Goal: Task Accomplishment & Management: Manage account settings

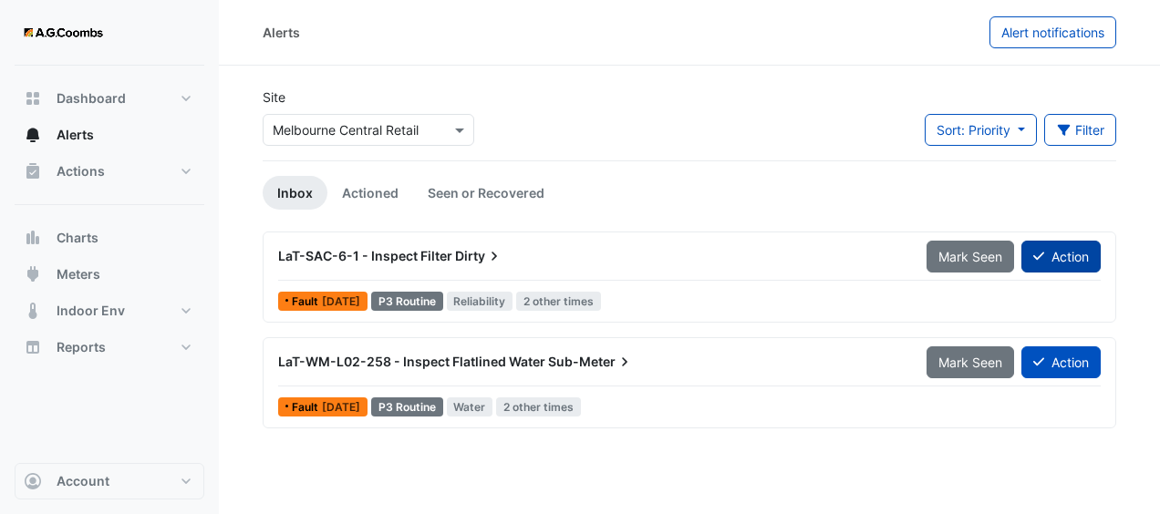
click at [1061, 253] on button "Action" at bounding box center [1060, 257] width 79 height 32
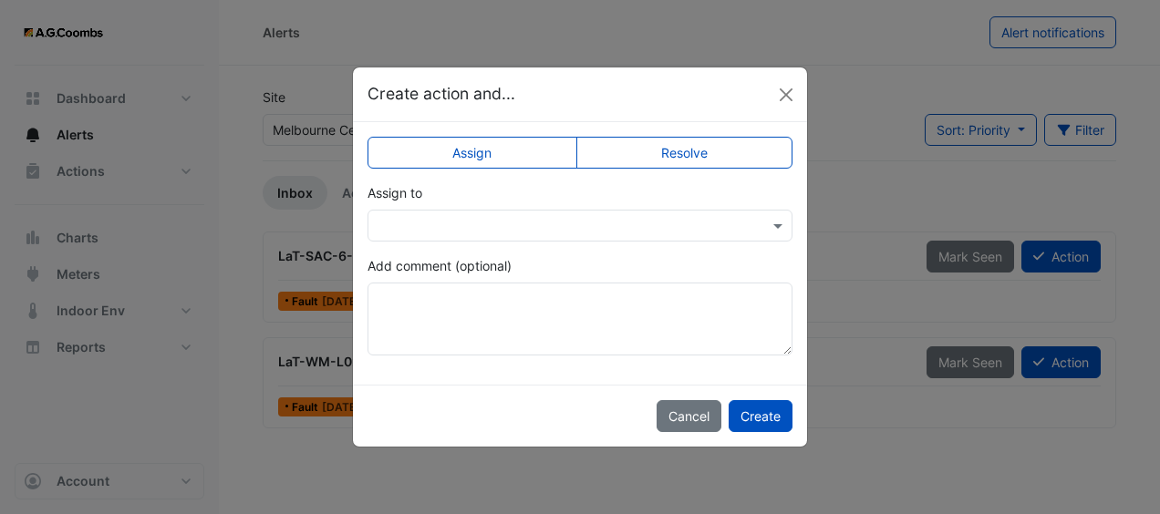
click at [621, 232] on input "text" at bounding box center [561, 226] width 368 height 19
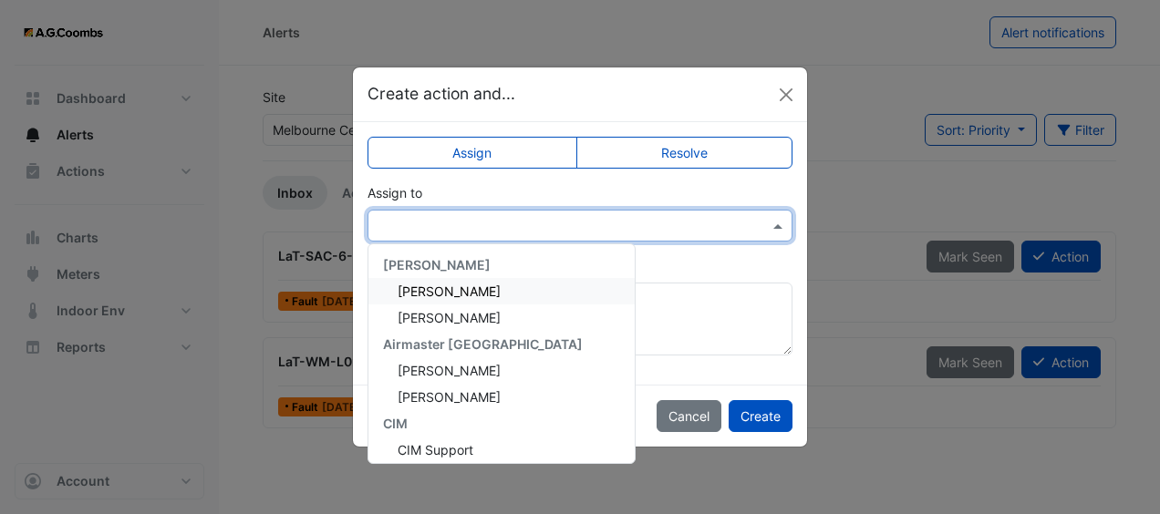
click at [500, 293] on span "Anthony Armstrong" at bounding box center [448, 291] width 103 height 15
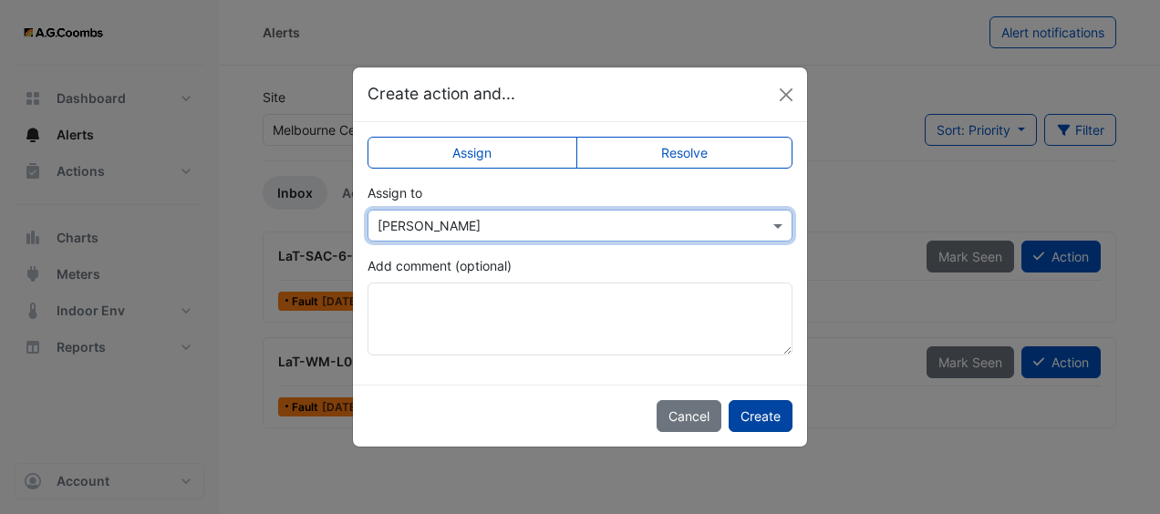
click at [766, 410] on button "Create" at bounding box center [760, 416] width 64 height 32
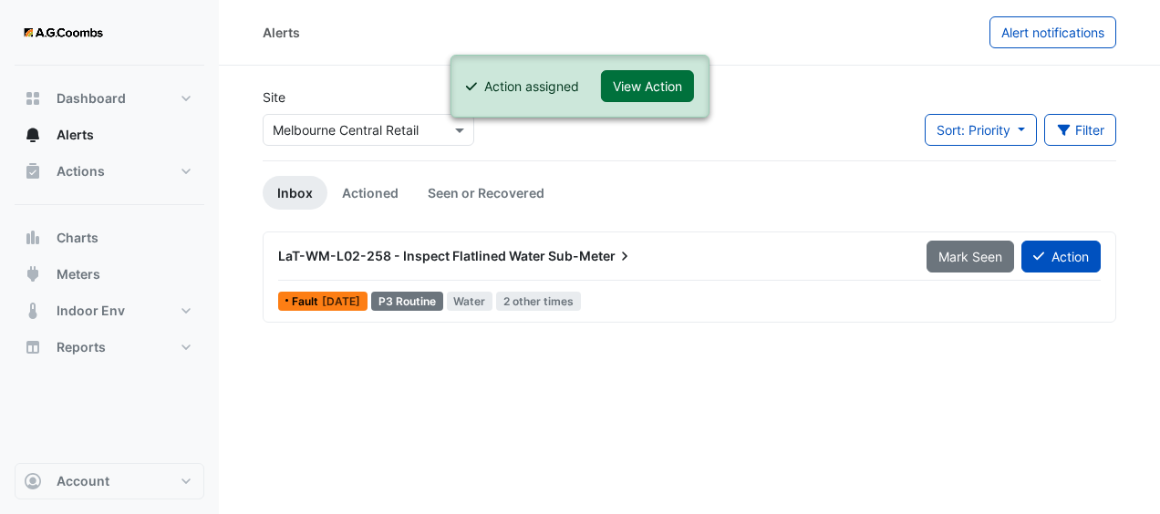
click at [653, 78] on button "View Action" at bounding box center [647, 86] width 93 height 32
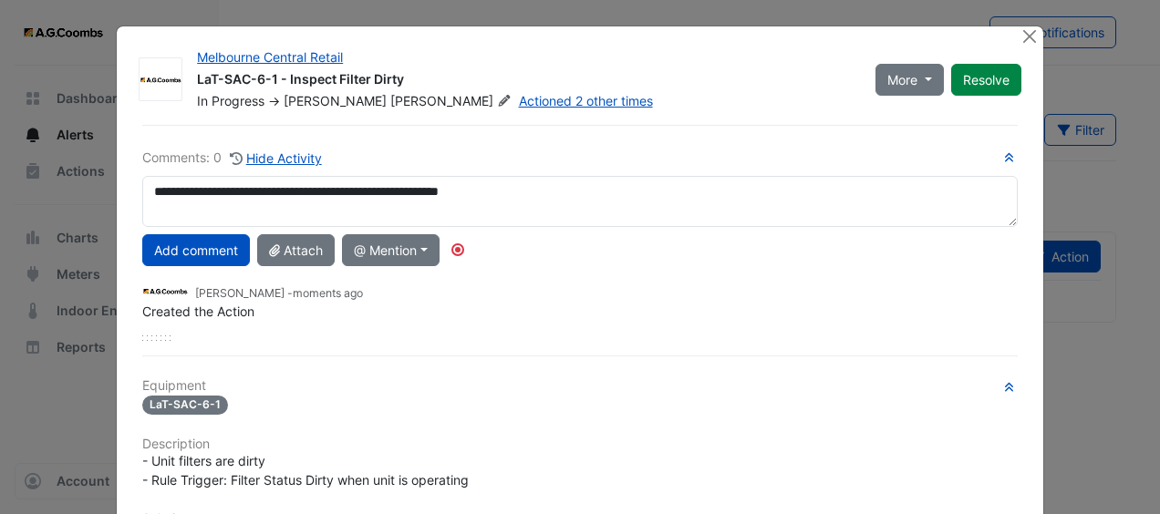
click at [452, 185] on textarea "**********" at bounding box center [579, 201] width 875 height 51
click at [583, 191] on textarea "**********" at bounding box center [579, 201] width 875 height 51
type textarea "**********"
click at [222, 250] on button "Add comment" at bounding box center [196, 250] width 108 height 32
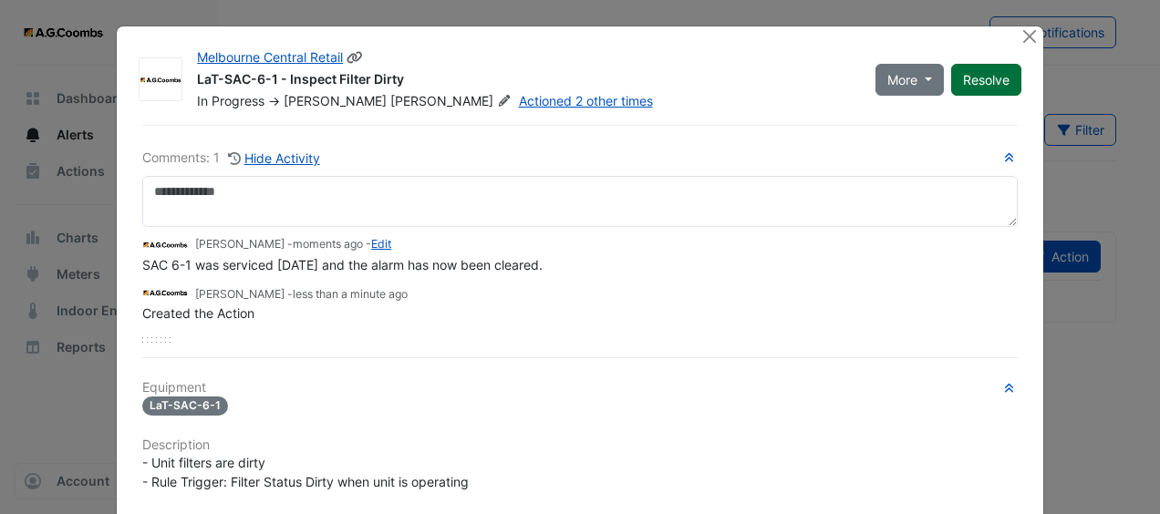
click at [992, 86] on button "Resolve" at bounding box center [986, 80] width 70 height 32
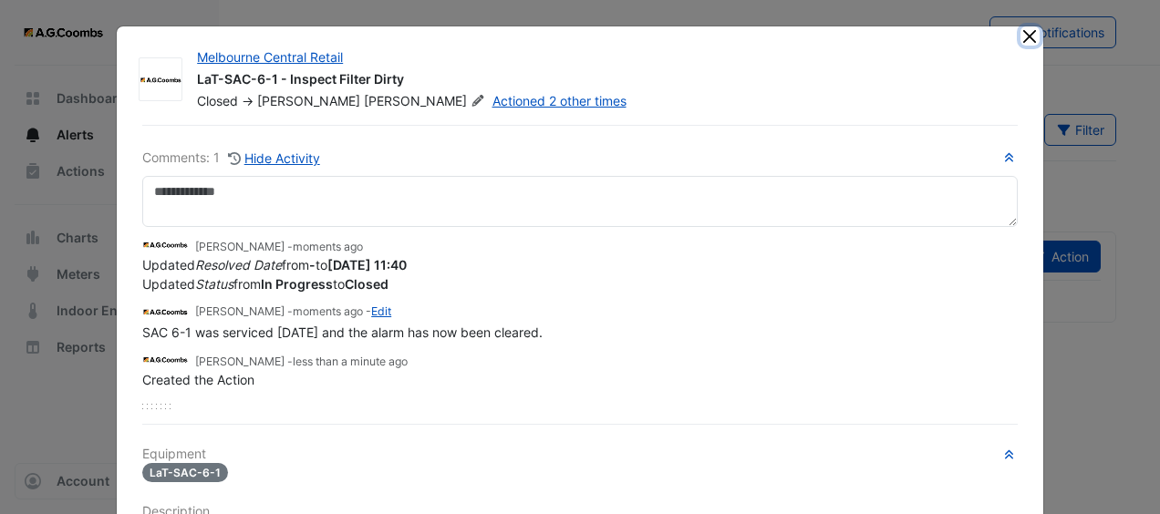
click at [1020, 35] on button "Close" at bounding box center [1029, 35] width 19 height 19
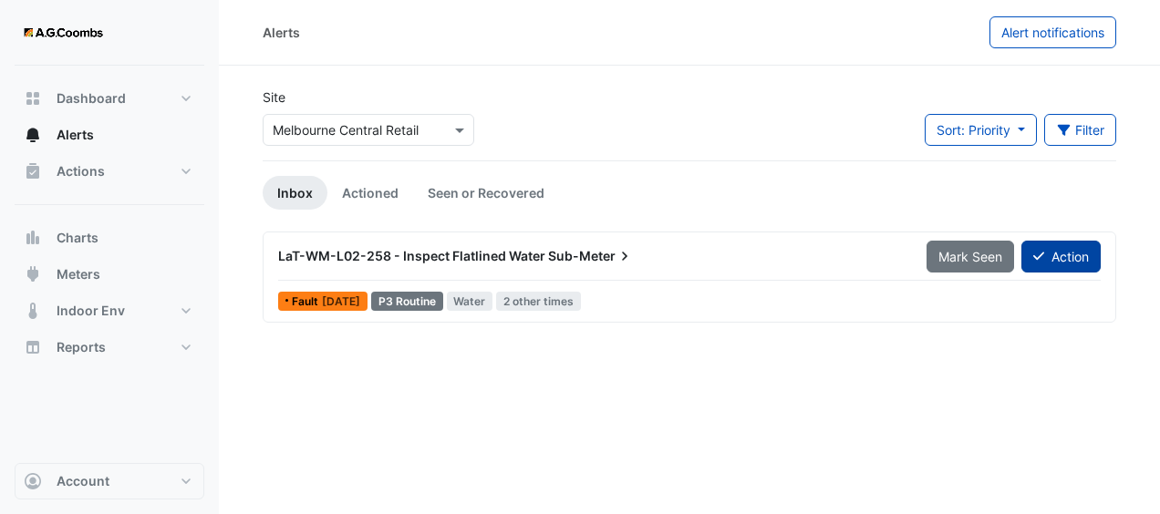
click at [1081, 254] on button "Action" at bounding box center [1060, 257] width 79 height 32
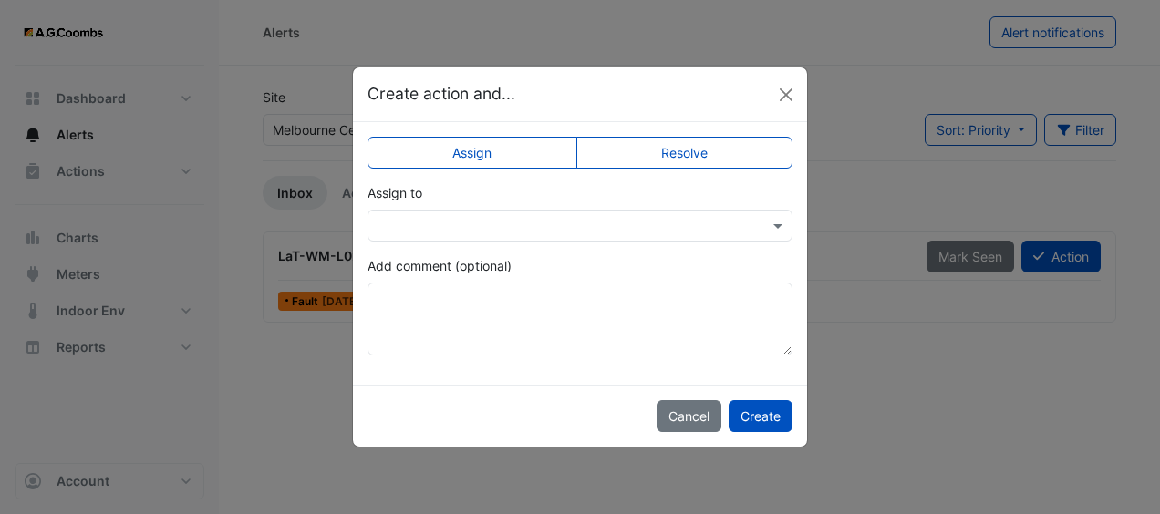
click at [659, 227] on input "text" at bounding box center [561, 226] width 368 height 19
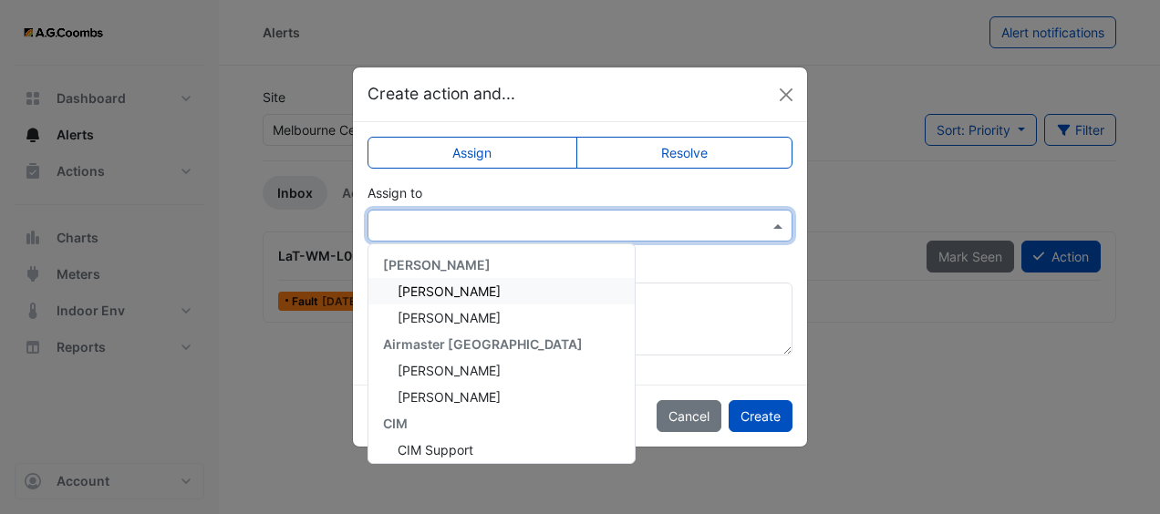
click at [550, 284] on div "Anthony Armstrong" at bounding box center [501, 291] width 266 height 26
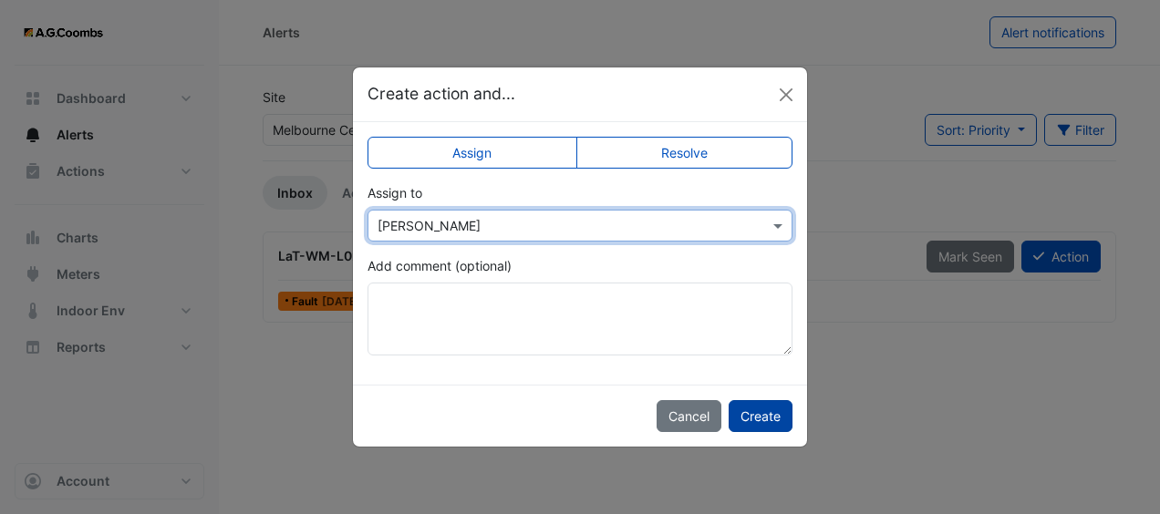
click at [764, 418] on button "Create" at bounding box center [760, 416] width 64 height 32
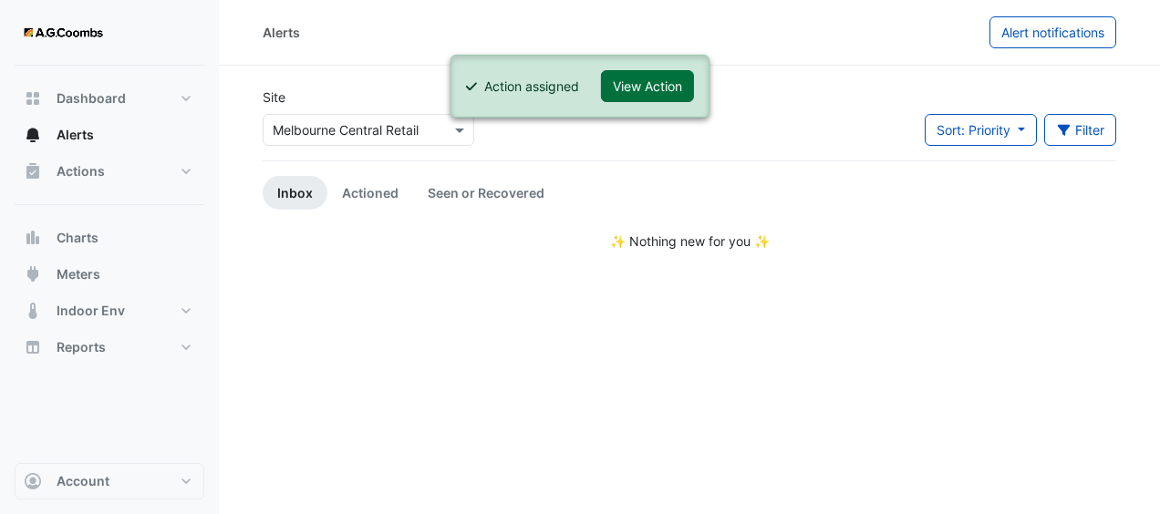
click at [665, 90] on button "View Action" at bounding box center [647, 86] width 93 height 32
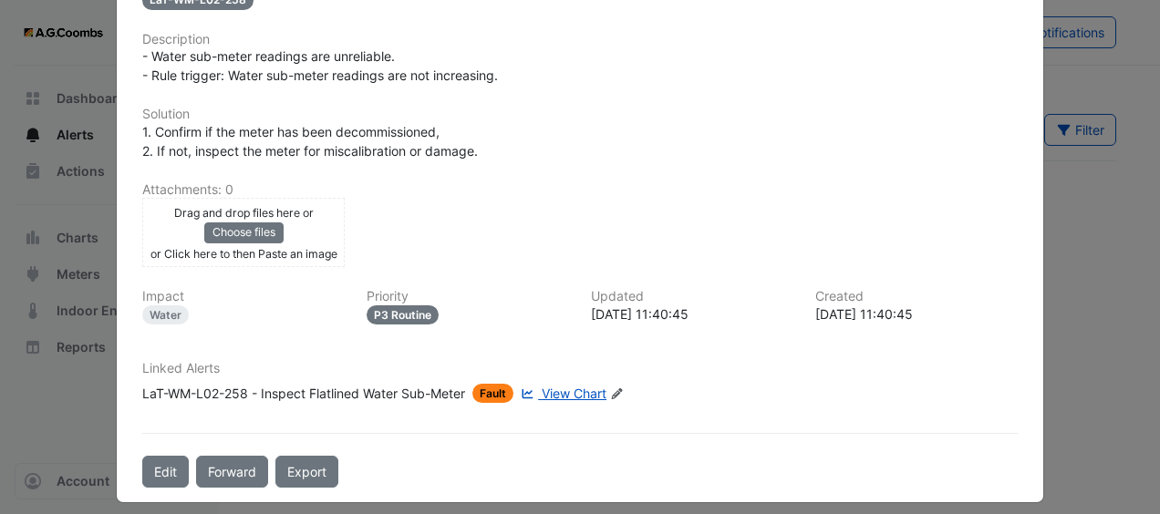
scroll to position [410, 0]
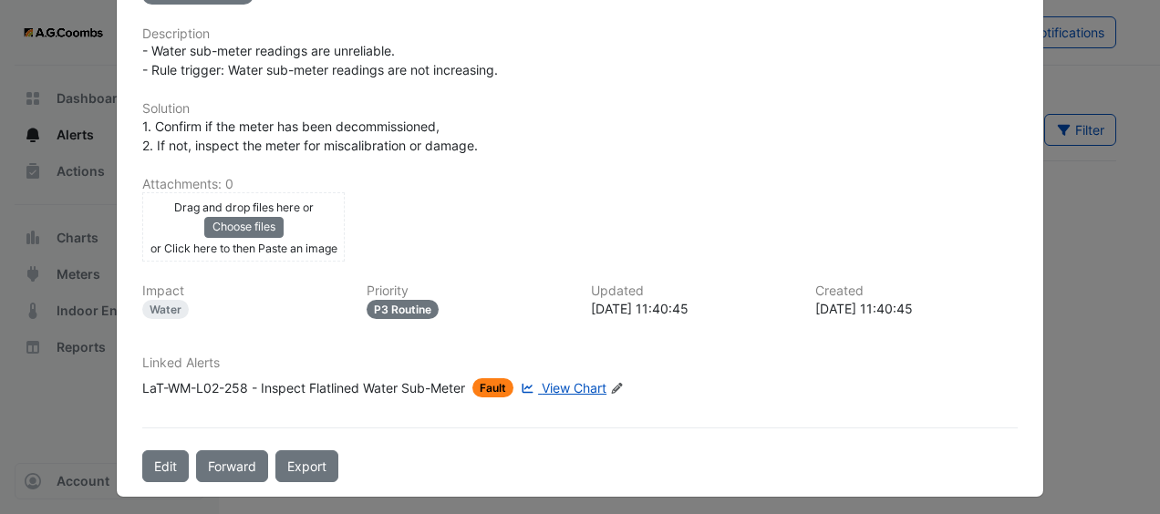
click at [582, 381] on span "View Chart" at bounding box center [574, 387] width 65 height 15
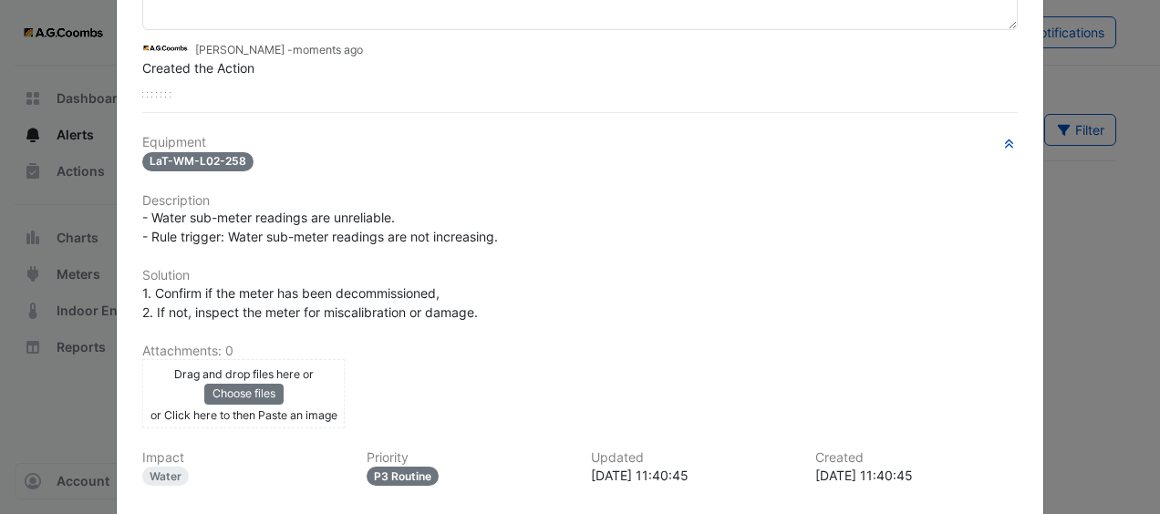
scroll to position [0, 0]
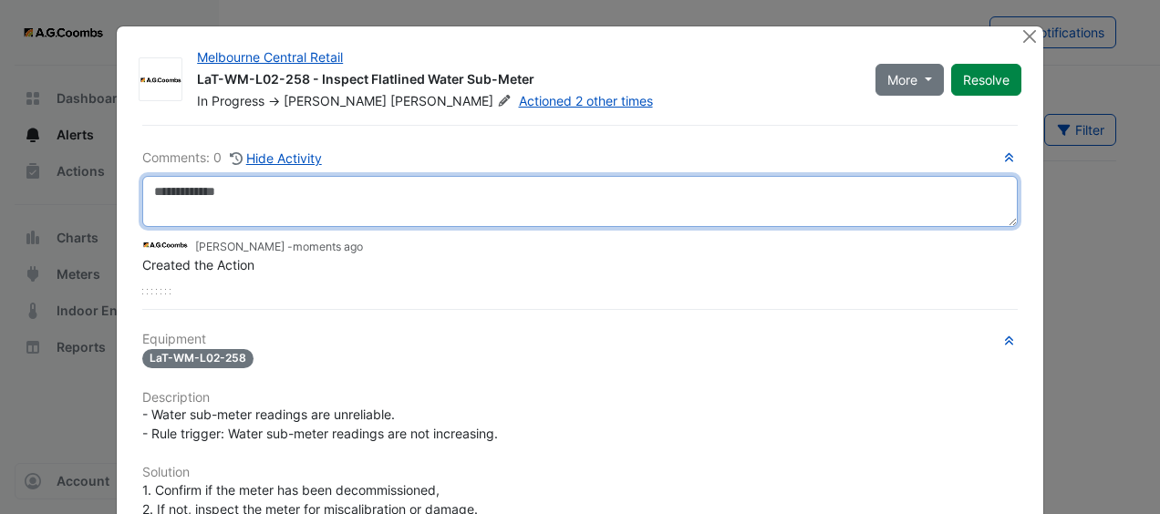
click at [523, 203] on textarea at bounding box center [579, 201] width 875 height 51
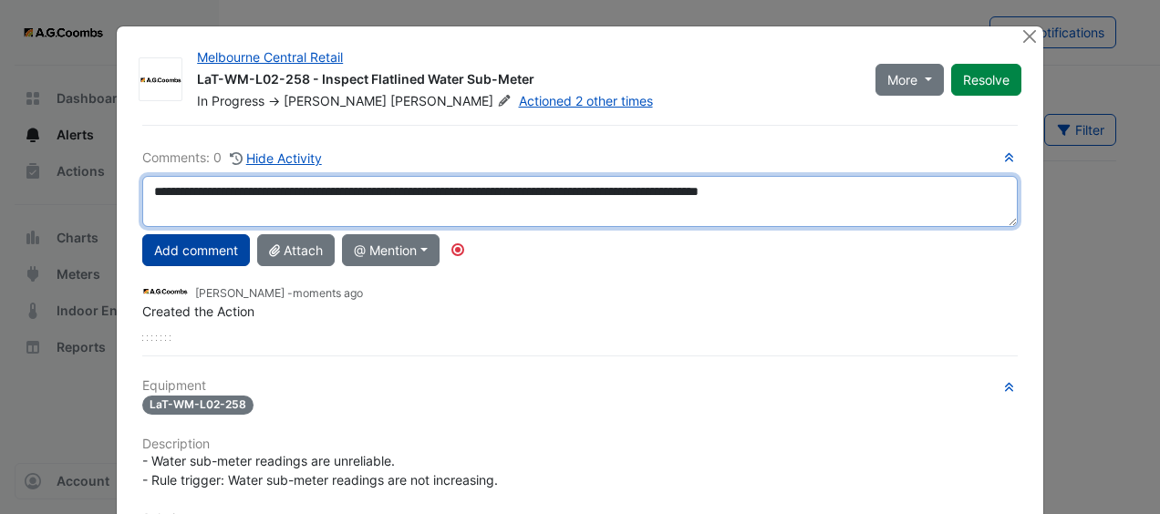
type textarea "**********"
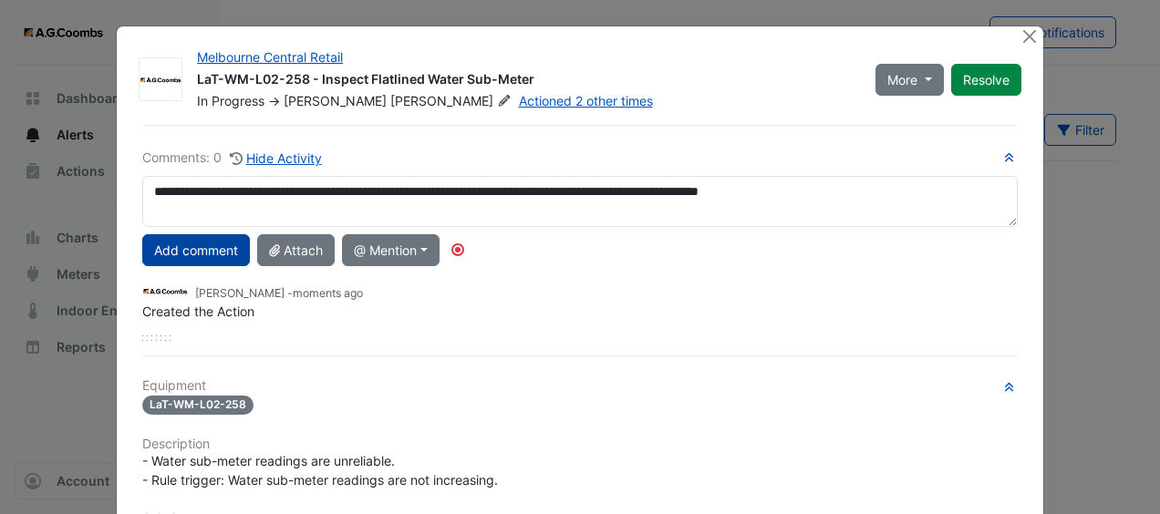
click at [202, 252] on button "Add comment" at bounding box center [196, 250] width 108 height 32
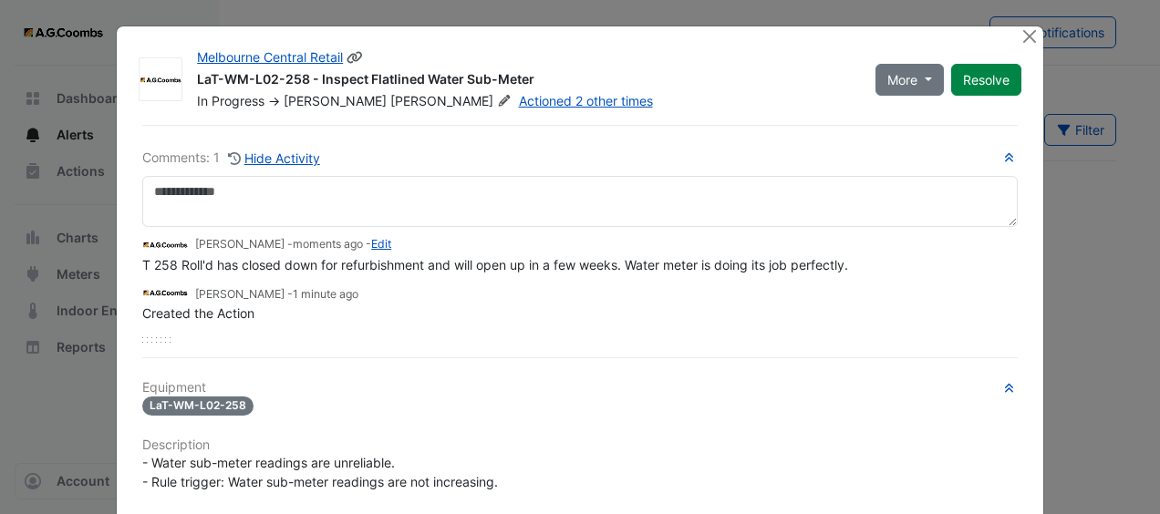
click at [988, 77] on button "Resolve" at bounding box center [986, 80] width 70 height 32
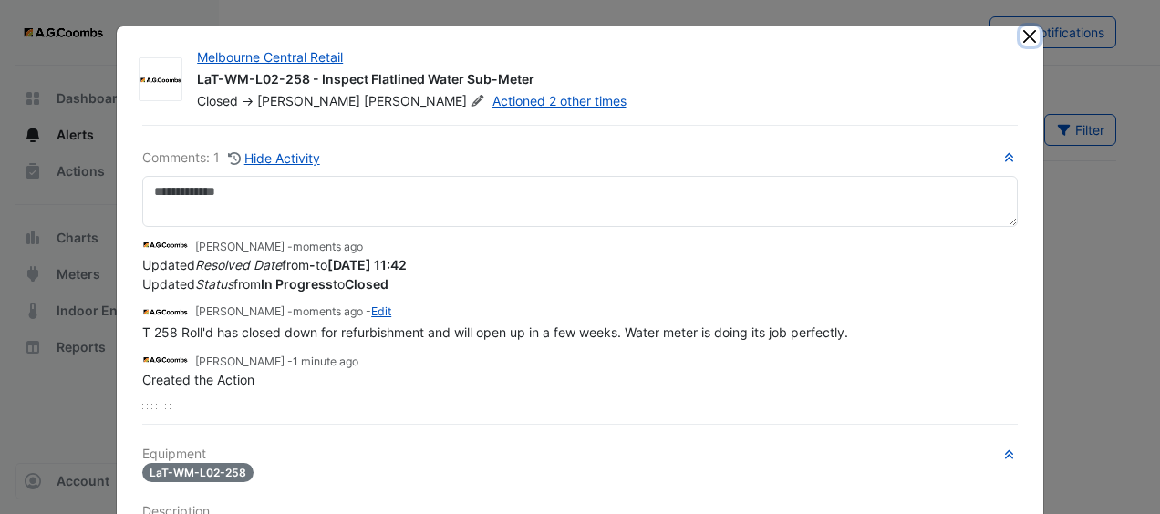
click at [1023, 33] on button "Close" at bounding box center [1029, 35] width 19 height 19
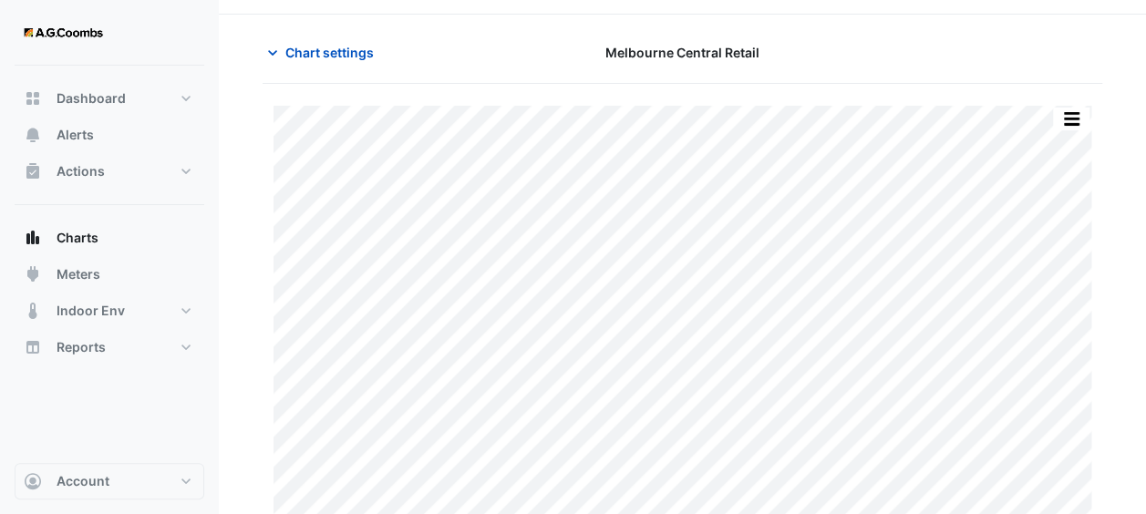
scroll to position [58, 0]
